Goal: Find specific page/section: Find specific page/section

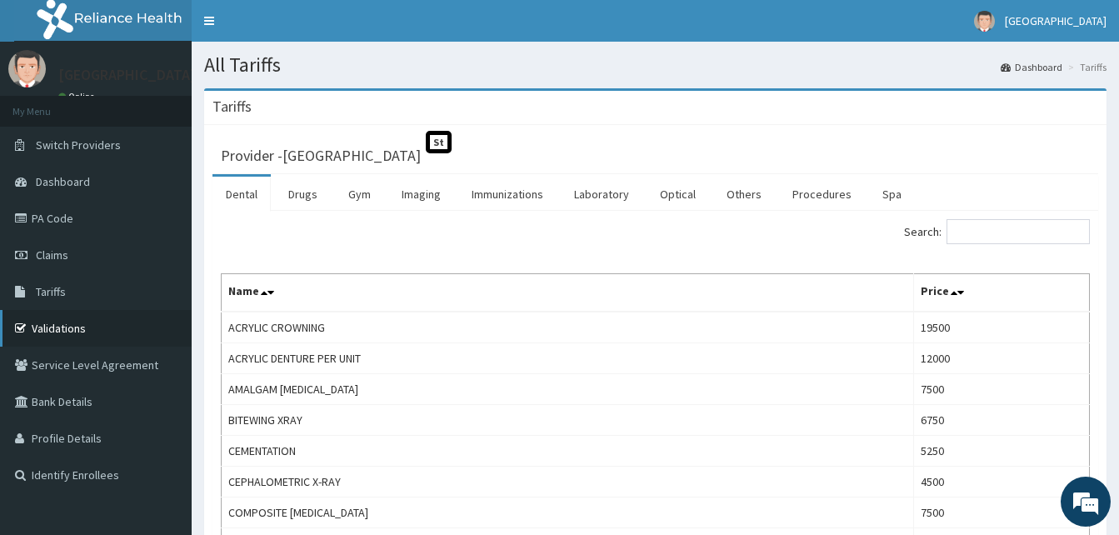
click at [60, 322] on link "Validations" at bounding box center [96, 328] width 192 height 37
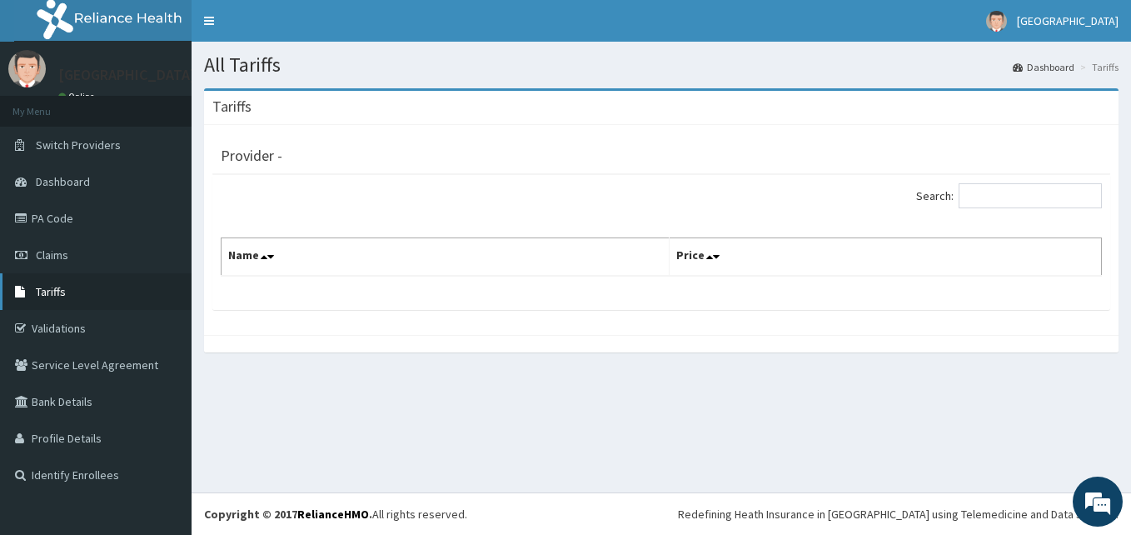
click at [67, 287] on link "Tariffs" at bounding box center [96, 291] width 192 height 37
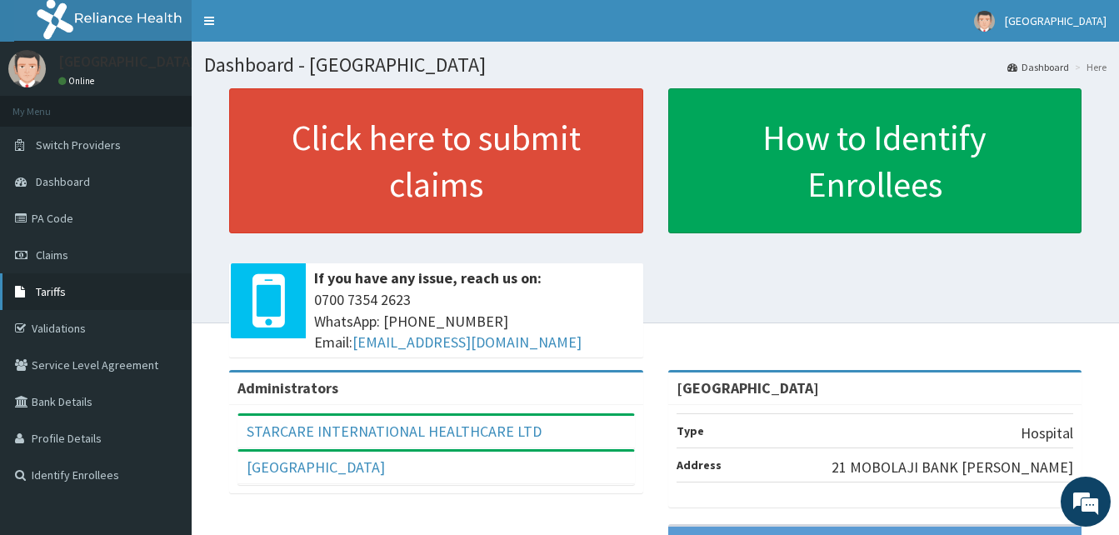
click at [98, 291] on link "Tariffs" at bounding box center [96, 291] width 192 height 37
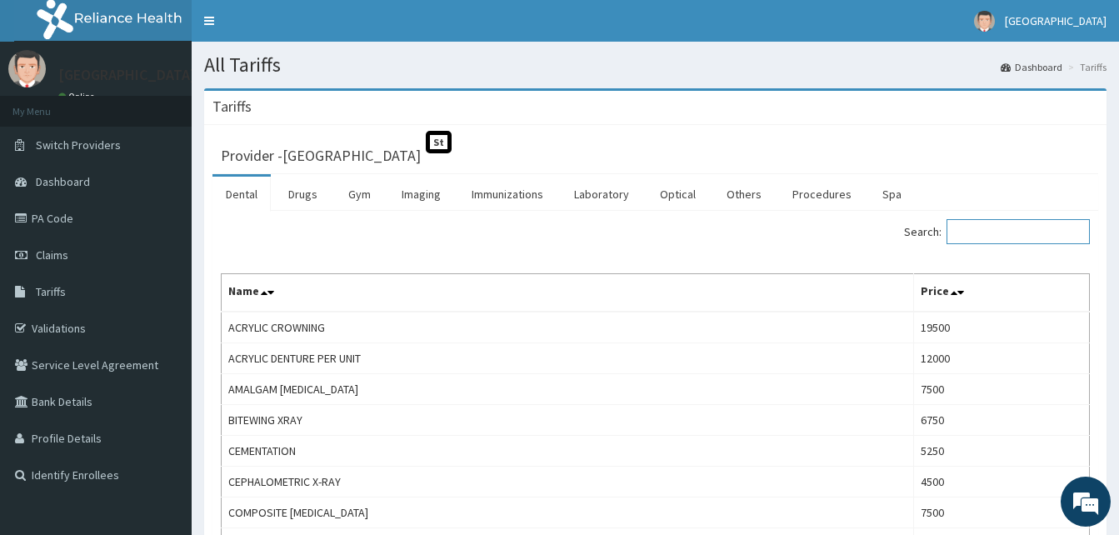
click at [1000, 237] on input "Search:" at bounding box center [1017, 231] width 143 height 25
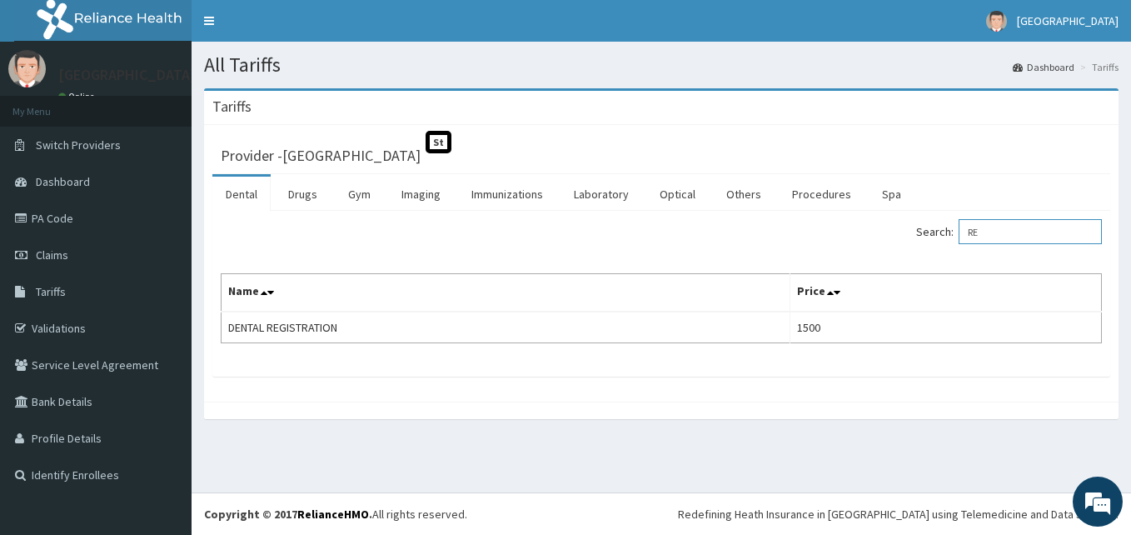
type input "R"
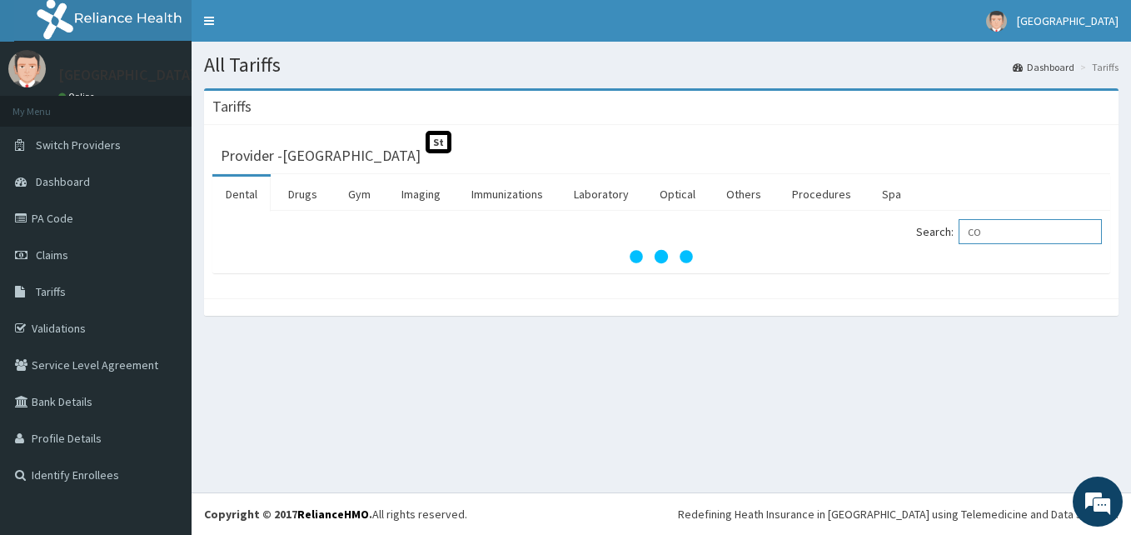
type input "C"
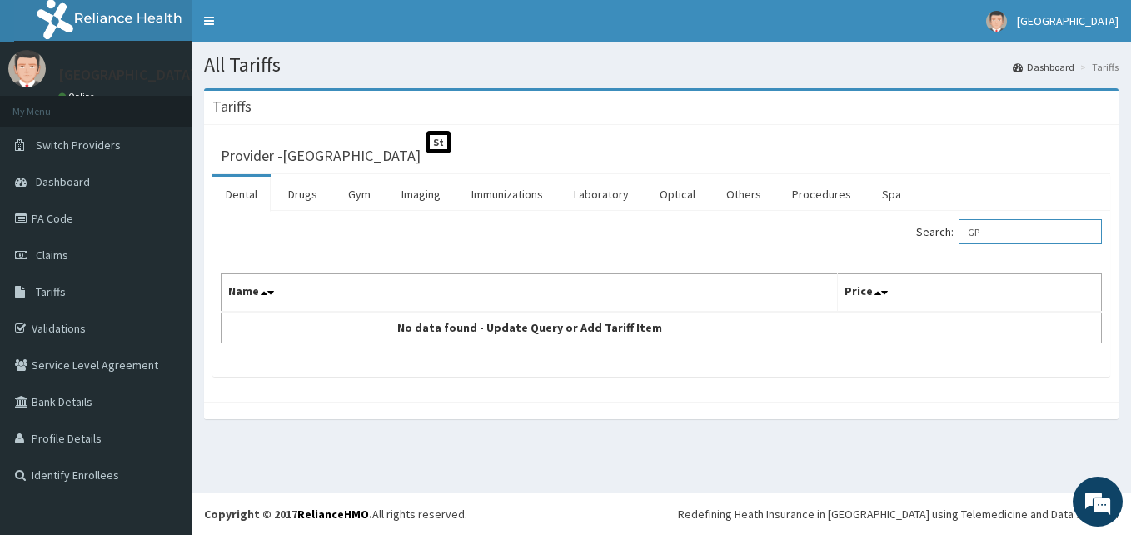
type input "G"
type input "R"
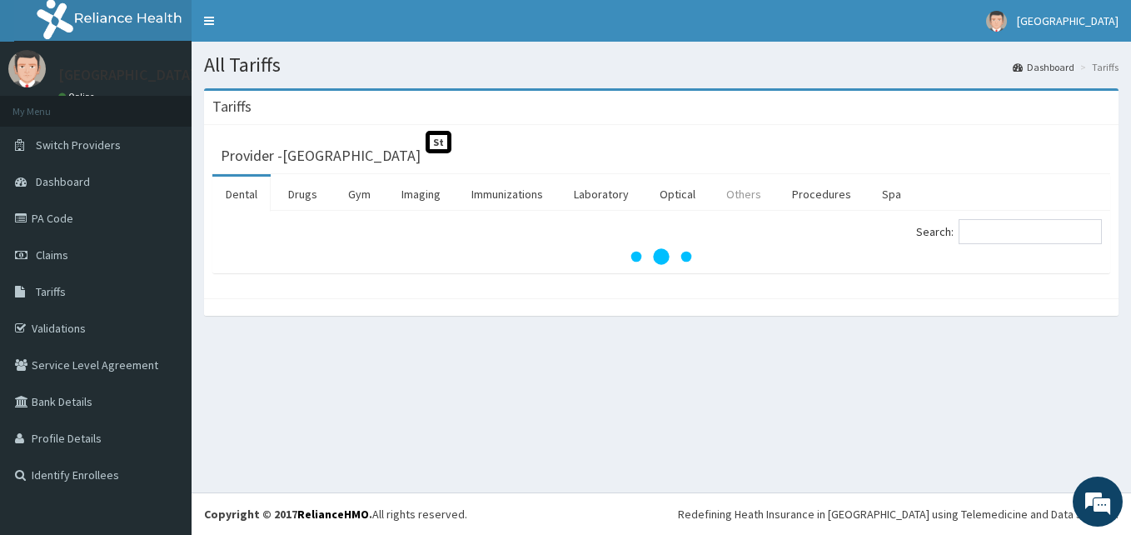
click at [750, 197] on link "Others" at bounding box center [744, 194] width 62 height 35
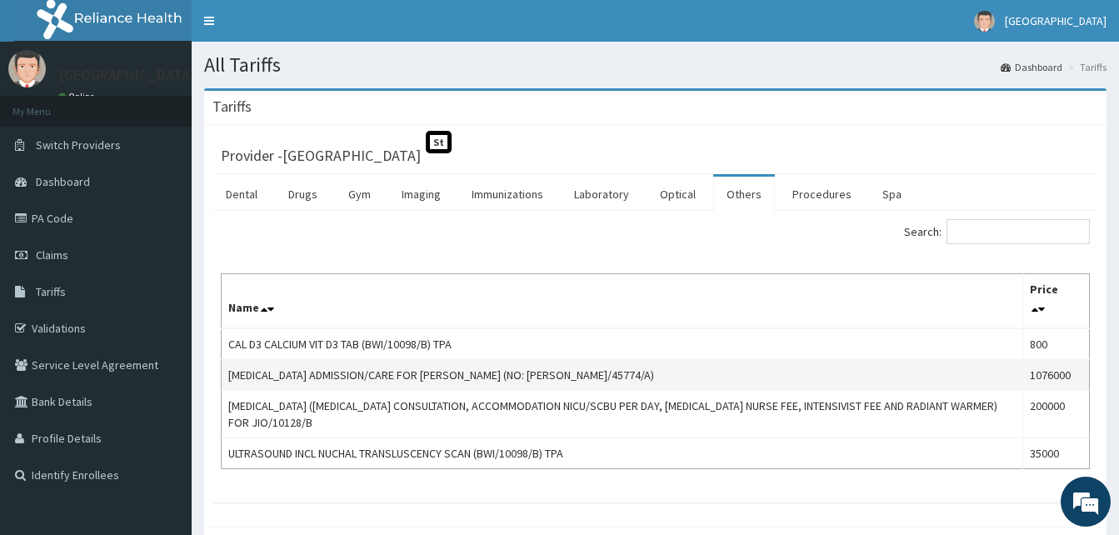
scroll to position [48, 0]
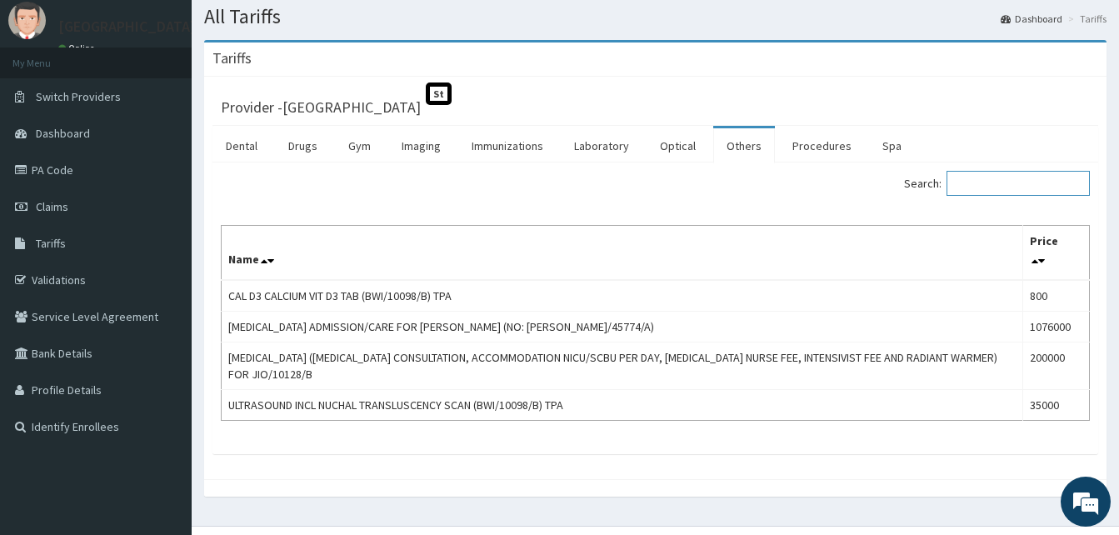
click at [1013, 185] on input "Search:" at bounding box center [1017, 183] width 143 height 25
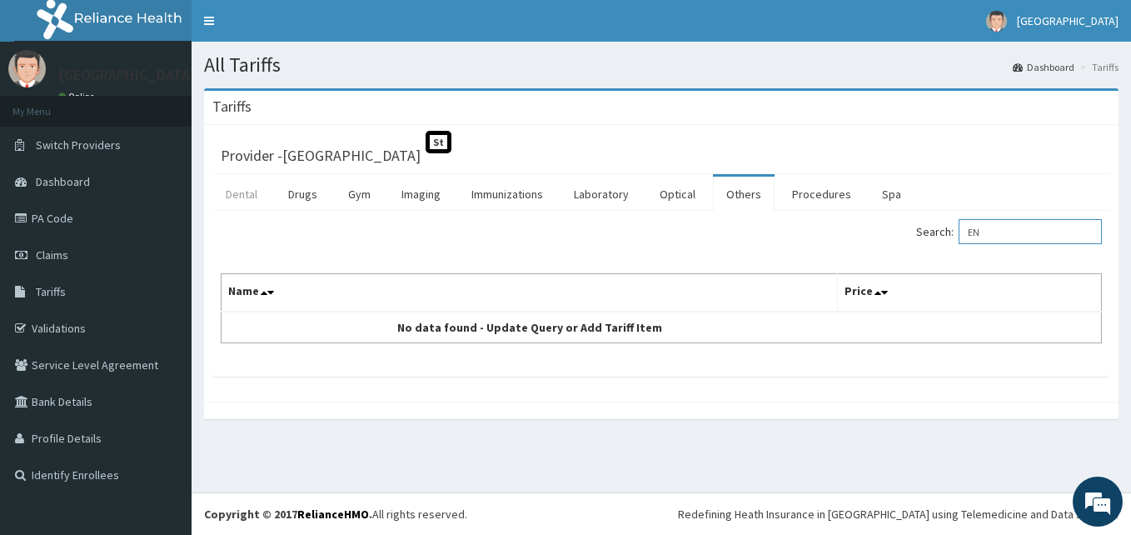
type input "E"
click at [238, 190] on link "Dental" at bounding box center [241, 194] width 58 height 35
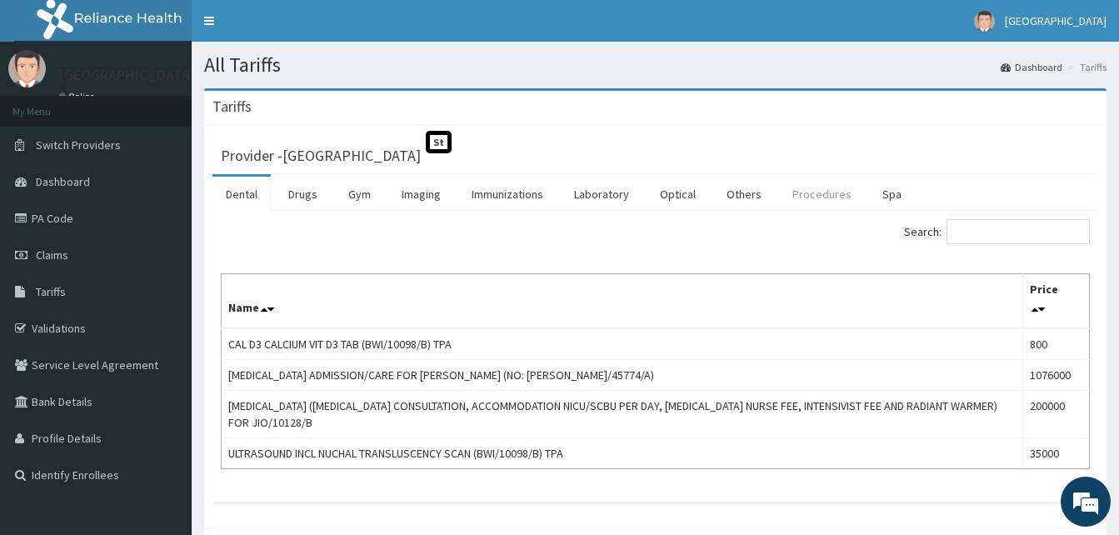
click at [827, 191] on link "Procedures" at bounding box center [822, 194] width 86 height 35
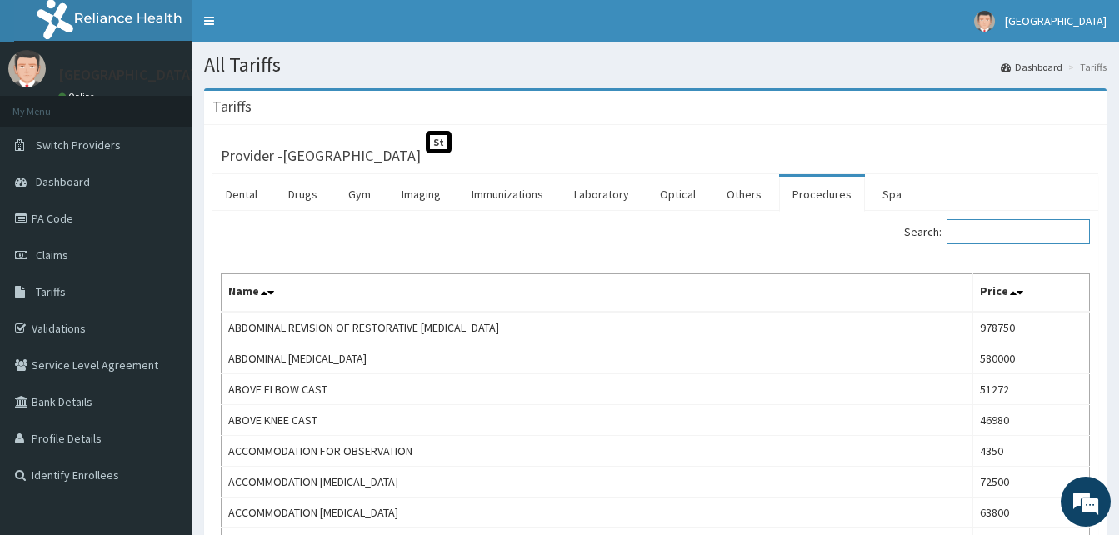
click at [1050, 226] on input "Search:" at bounding box center [1017, 231] width 143 height 25
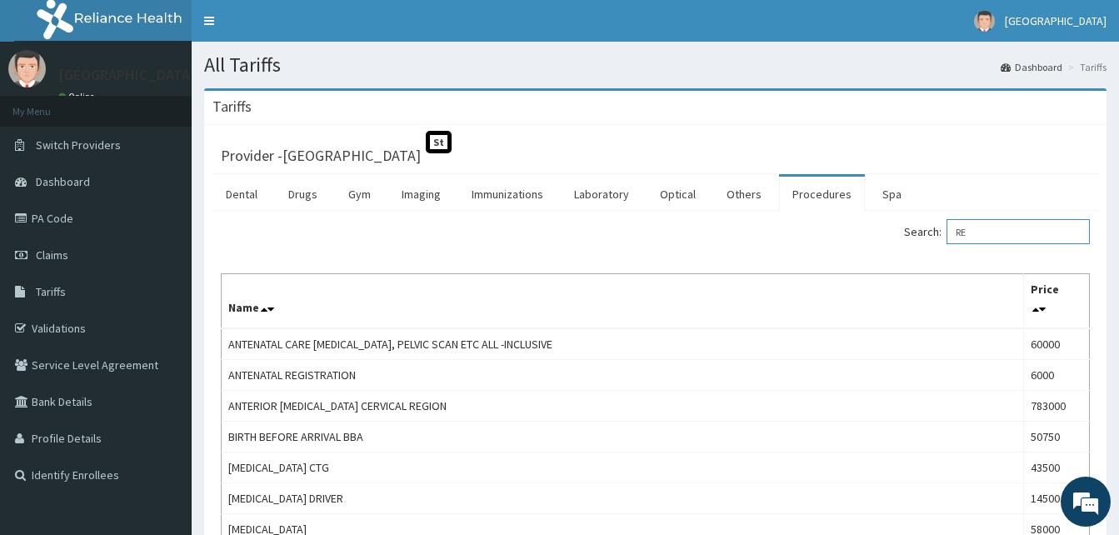
type input "R"
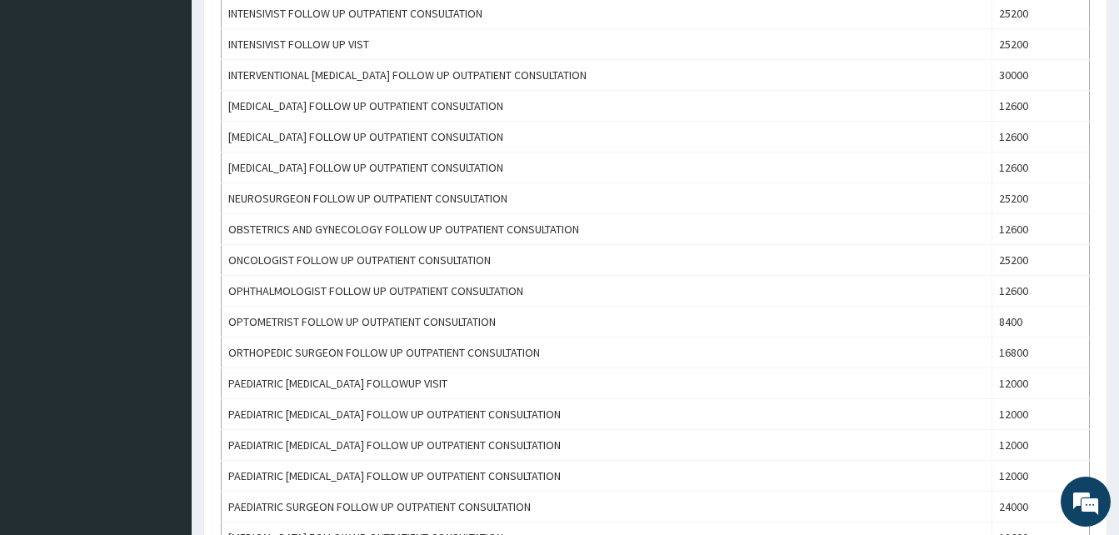
scroll to position [750, 0]
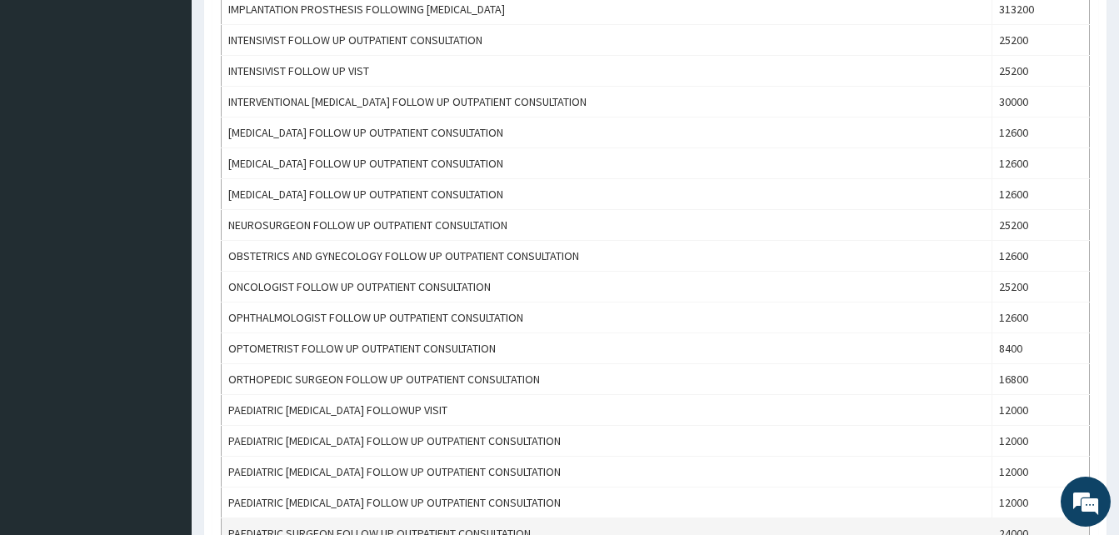
type input "FOLLOW"
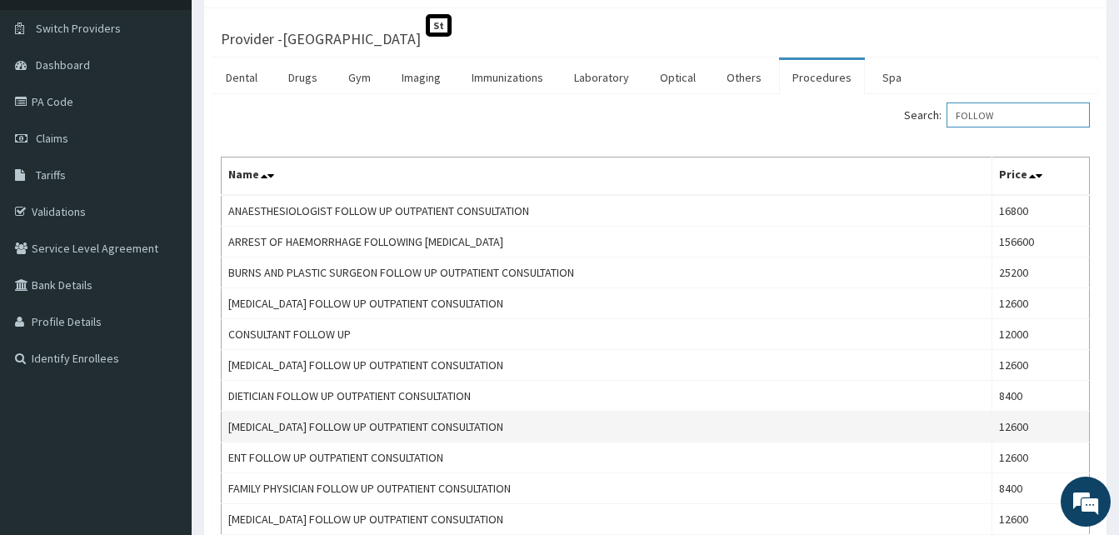
scroll to position [0, 0]
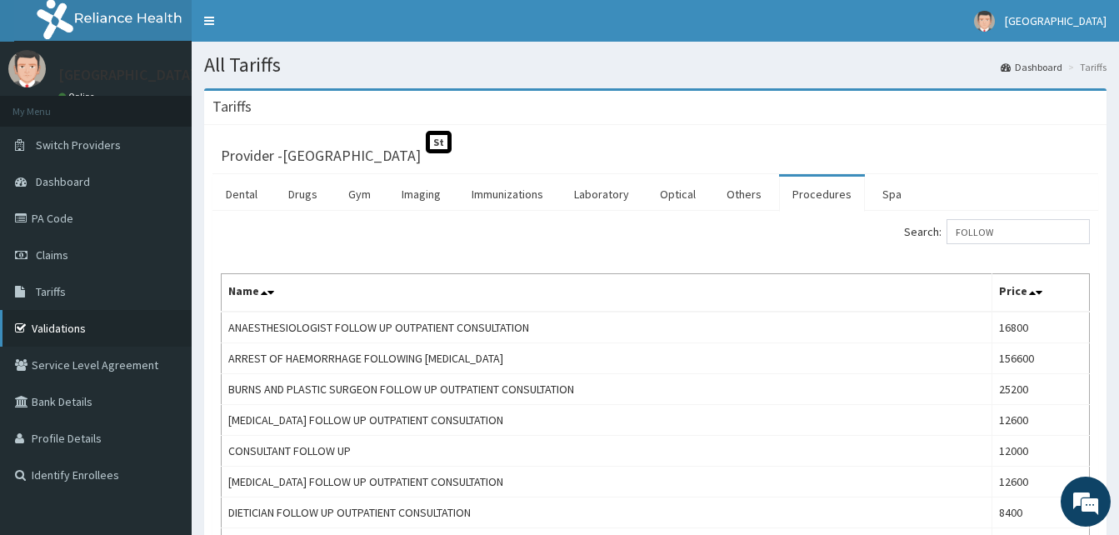
click at [47, 329] on link "Validations" at bounding box center [96, 328] width 192 height 37
